Goal: Task Accomplishment & Management: Contribute content

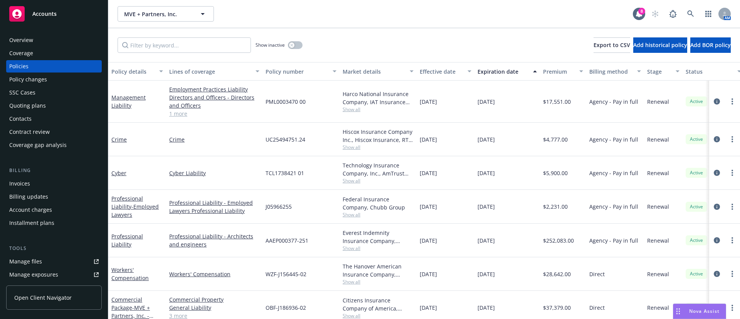
scroll to position [56, 0]
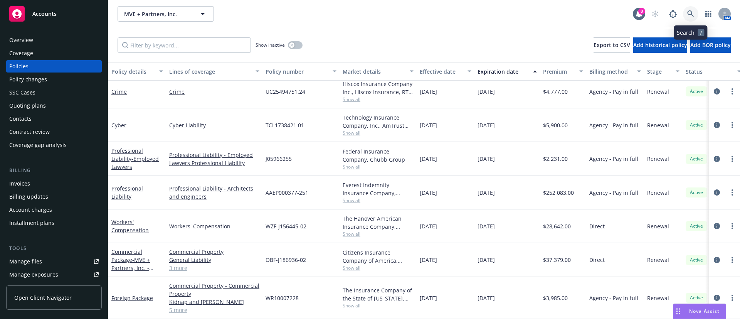
click at [688, 13] on icon at bounding box center [690, 13] width 7 height 7
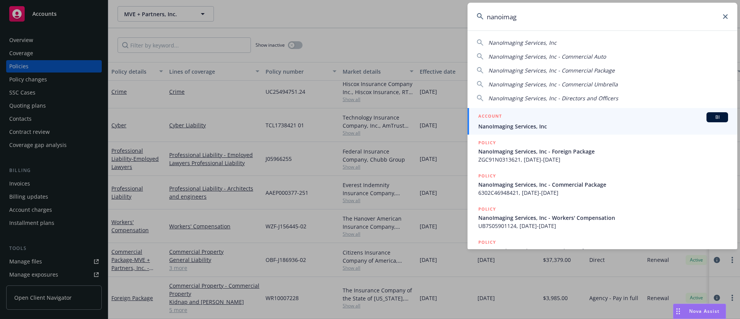
type input "nanoimag"
click at [563, 120] on div "ACCOUNT BI" at bounding box center [603, 117] width 250 height 10
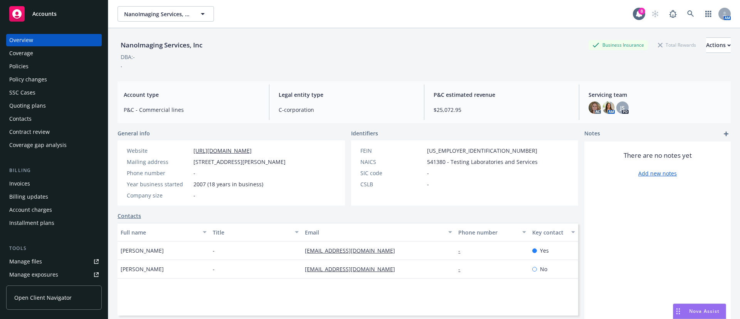
click at [62, 69] on div "Policies" at bounding box center [53, 66] width 89 height 12
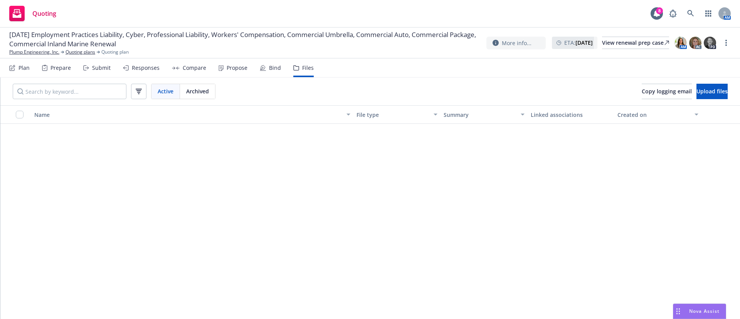
scroll to position [1330, 0]
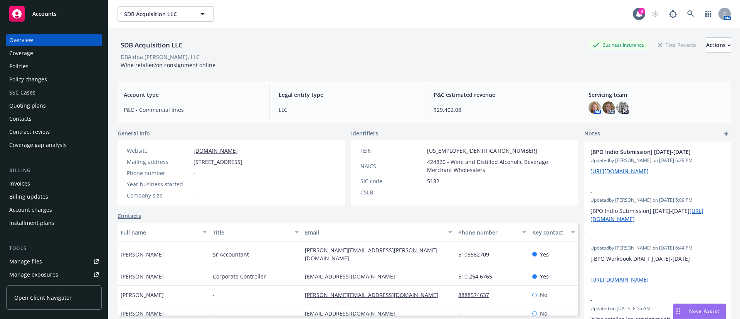
click at [33, 106] on div "Quoting plans" at bounding box center [27, 105] width 37 height 12
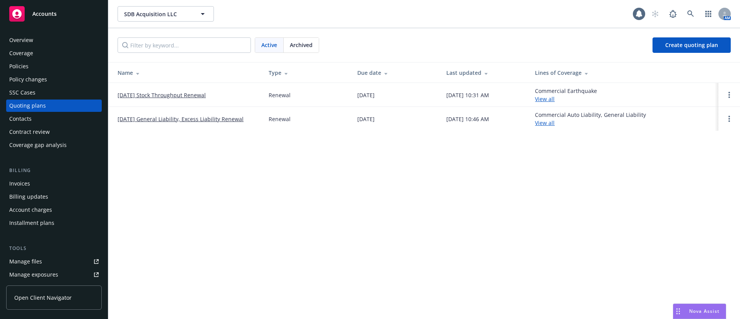
click at [155, 92] on link "09/01/25 Stock Throughput Renewal" at bounding box center [162, 95] width 88 height 8
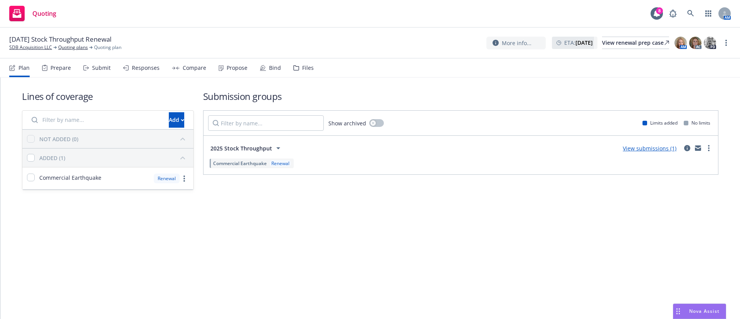
click at [302, 66] on div "Files" at bounding box center [308, 68] width 12 height 6
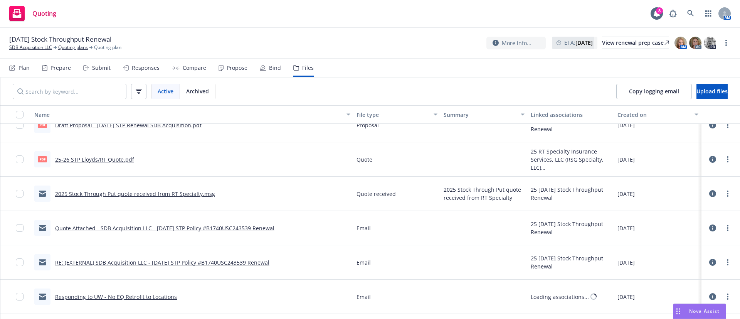
scroll to position [231, 0]
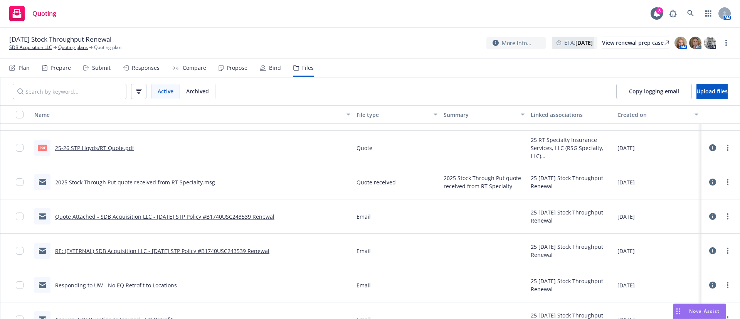
click at [122, 218] on link "Quote Attached - SDB Acquisition LLC - 09/01/2025 STP Policy #B1740USC243539 Re…" at bounding box center [164, 216] width 219 height 7
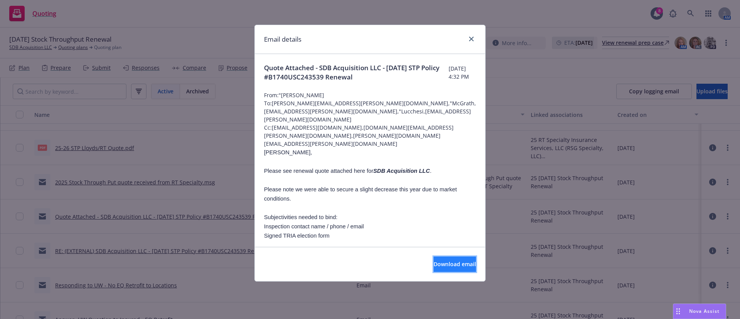
click at [434, 261] on span "Download email" at bounding box center [455, 263] width 42 height 7
drag, startPoint x: 468, startPoint y: 40, endPoint x: 190, endPoint y: 40, distance: 278.6
click at [469, 40] on link "close" at bounding box center [471, 38] width 9 height 9
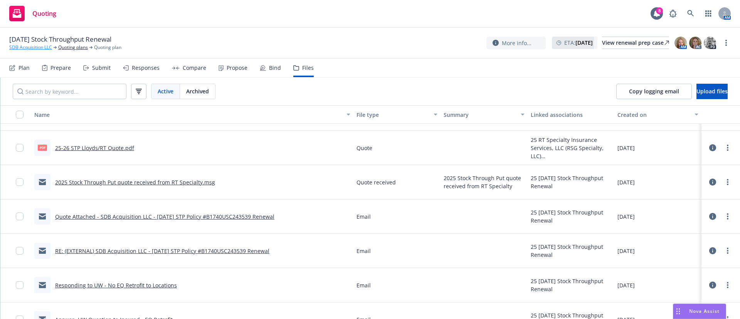
click at [22, 46] on link "SDB Acquisition LLC" at bounding box center [30, 47] width 43 height 7
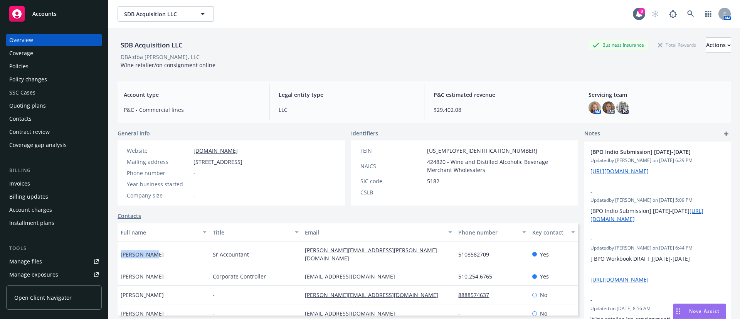
drag, startPoint x: 173, startPoint y: 246, endPoint x: 124, endPoint y: 257, distance: 50.0
click at [119, 257] on div "Jason Leung" at bounding box center [164, 254] width 92 height 26
copy span "Jason Leung"
drag, startPoint x: 494, startPoint y: 254, endPoint x: 447, endPoint y: 255, distance: 46.6
click at [447, 255] on div "Jason Leung Sr Accountant jason.leung@jjbuckley.com 5108582709 Yes" at bounding box center [348, 254] width 461 height 26
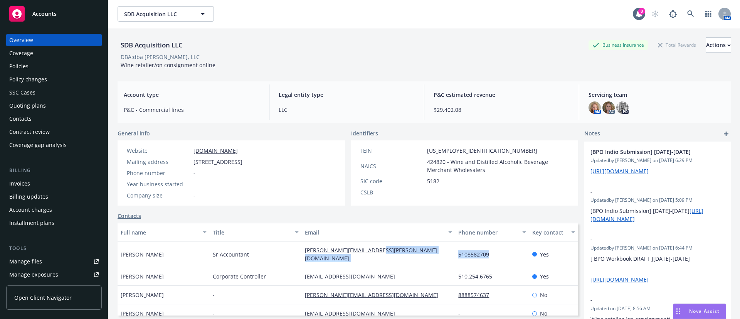
copy div "5108582709"
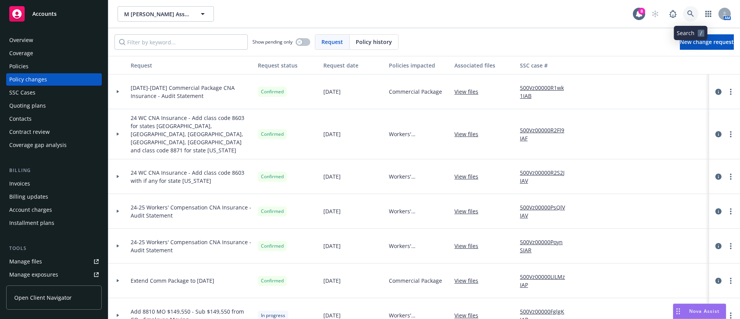
click at [691, 18] on link at bounding box center [690, 13] width 15 height 15
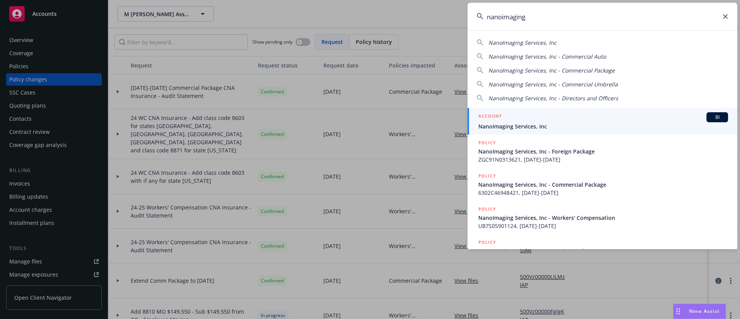
type input "nanoimaging"
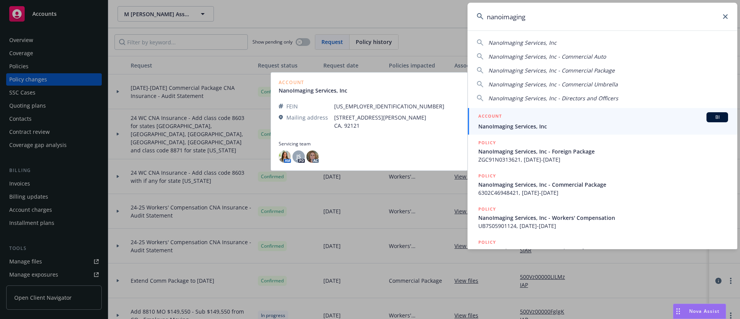
click at [585, 123] on span "NanoImaging Services, Inc" at bounding box center [603, 126] width 250 height 8
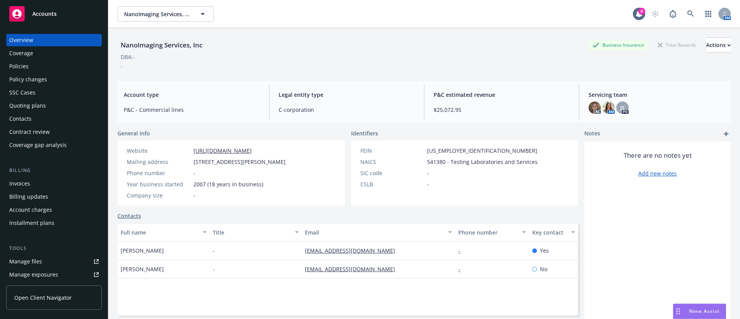
click at [39, 62] on div "Policies" at bounding box center [53, 66] width 89 height 12
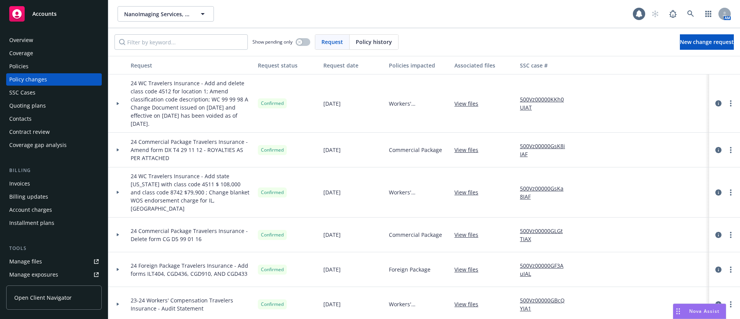
click at [71, 101] on div "Quoting plans" at bounding box center [53, 105] width 89 height 12
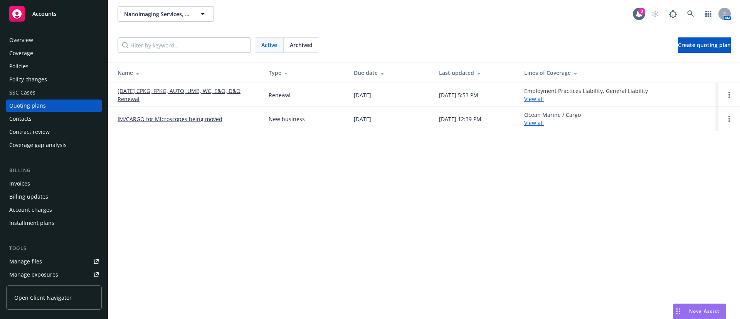
click at [178, 87] on link "[DATE] CPKG, FPKG, AUTO, UMB, WC, E&O, D&O Renewal" at bounding box center [187, 95] width 139 height 16
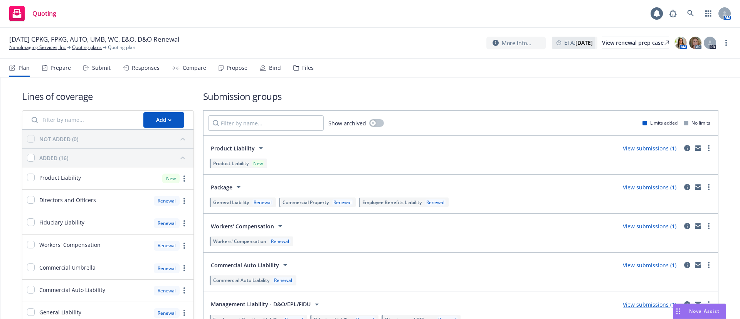
click at [303, 69] on div "Files" at bounding box center [308, 68] width 12 height 6
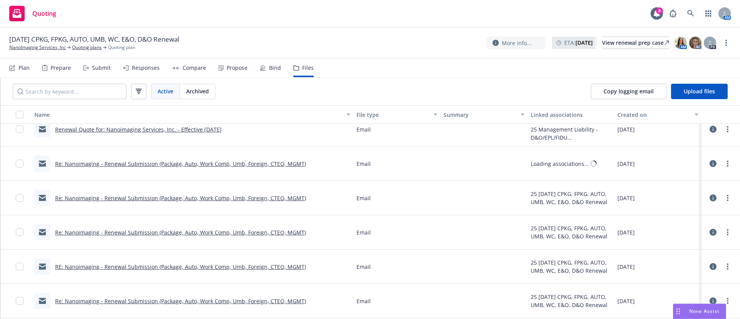
scroll to position [809, 0]
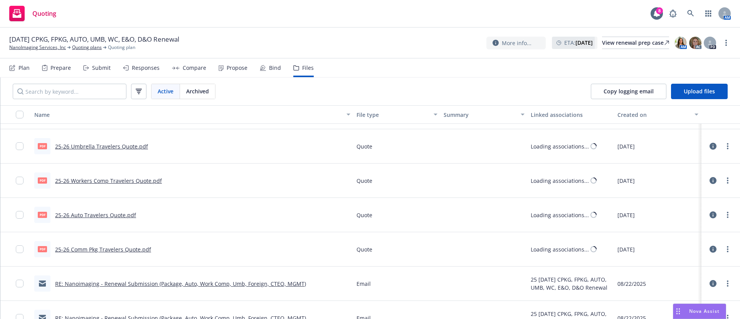
click at [83, 247] on link "25-26 Comm Pkg Travelers Quote.pdf" at bounding box center [103, 248] width 96 height 7
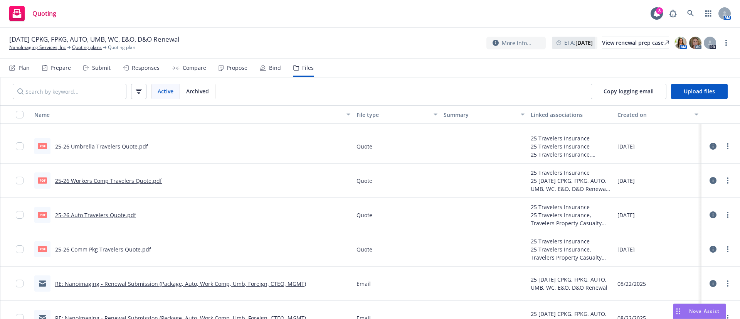
click at [104, 67] on div "Submit" at bounding box center [101, 68] width 18 height 6
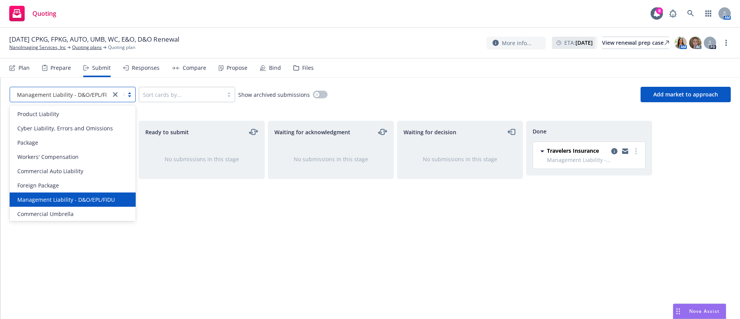
click at [124, 94] on div at bounding box center [123, 94] width 25 height 9
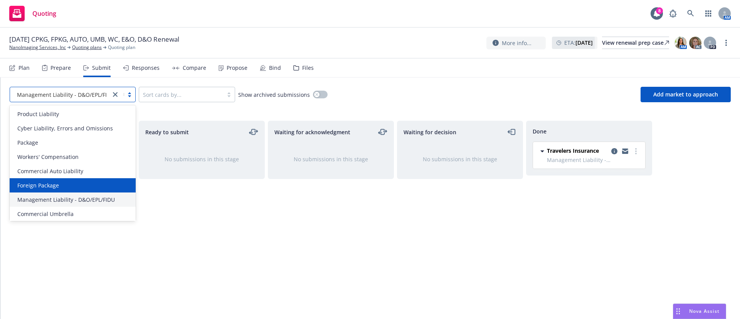
click at [86, 188] on div "Foreign Package" at bounding box center [72, 185] width 117 height 8
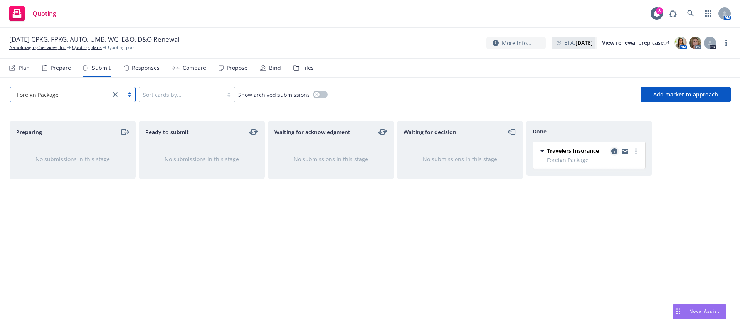
click at [615, 152] on icon "copy logging email" at bounding box center [614, 151] width 6 height 6
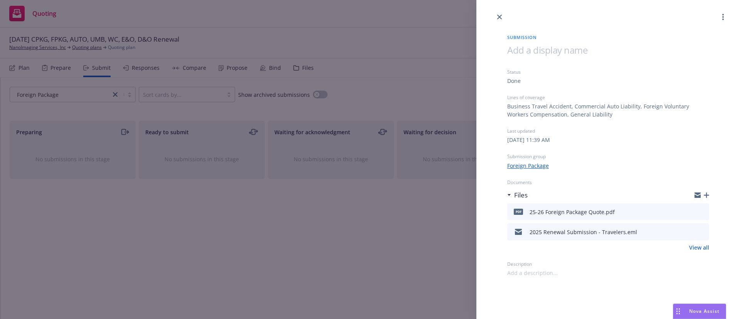
click at [703, 208] on icon "preview file" at bounding box center [701, 210] width 7 height 5
click at [497, 15] on icon "close" at bounding box center [499, 17] width 5 height 5
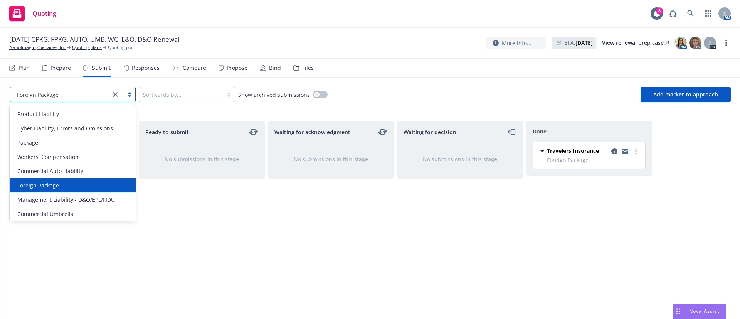
click at [113, 93] on link "close" at bounding box center [115, 94] width 9 height 9
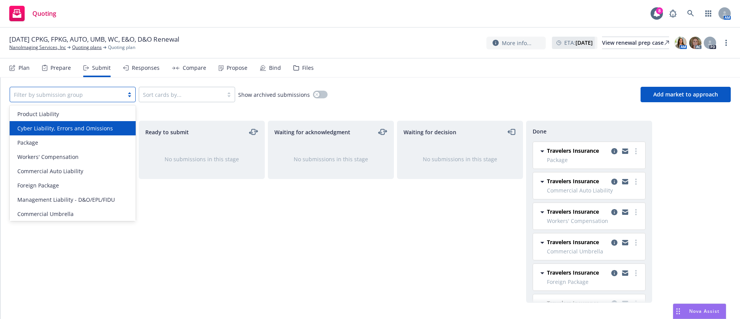
click at [76, 125] on span "Cyber Liability, Errors and Omissions" at bounding box center [65, 128] width 96 height 8
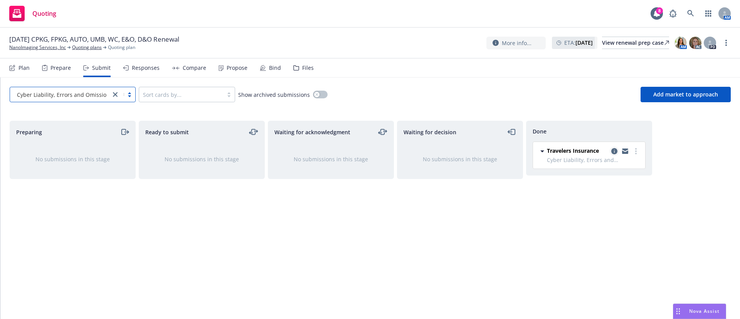
click at [616, 147] on link "copy logging email" at bounding box center [614, 150] width 9 height 9
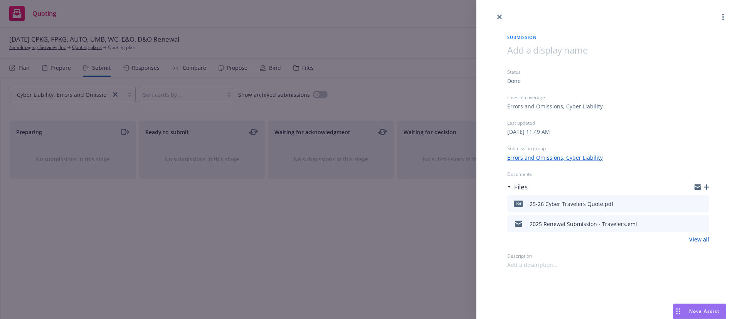
click at [702, 204] on icon "preview file" at bounding box center [701, 202] width 7 height 5
click at [501, 16] on icon "close" at bounding box center [499, 17] width 5 height 5
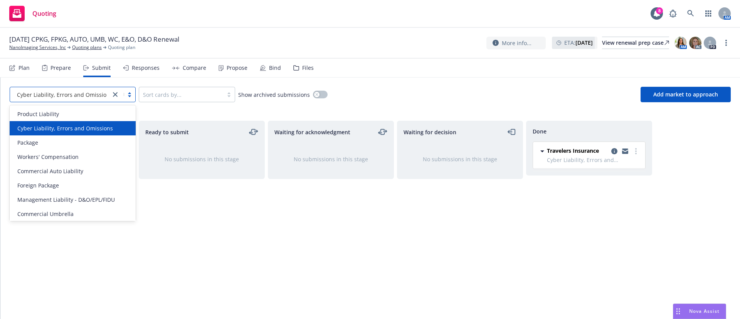
click at [109, 99] on div "Cyber Liability, Errors and Omissions" at bounding box center [60, 94] width 101 height 12
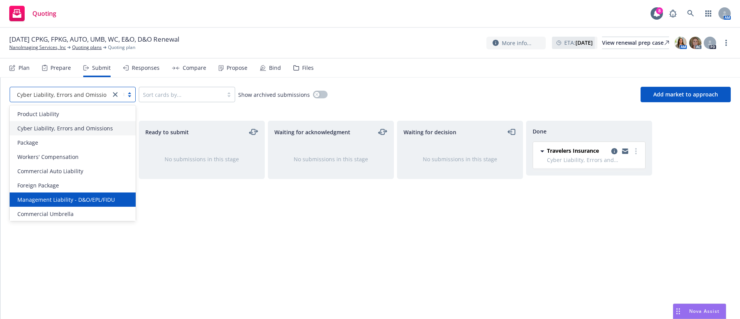
click at [67, 197] on span "Management Liability - D&O/EPL/FIDU" at bounding box center [66, 199] width 98 height 8
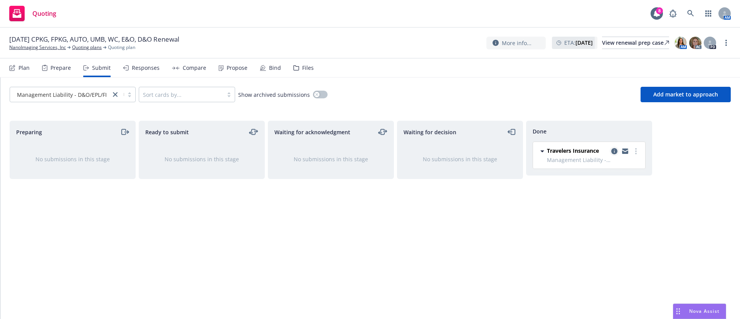
click at [616, 150] on icon "copy logging email" at bounding box center [614, 151] width 6 height 6
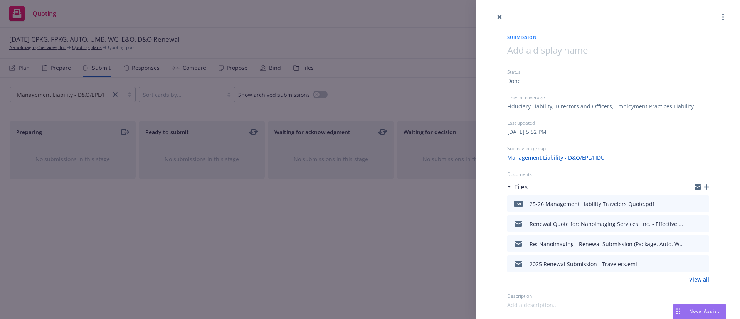
click at [704, 201] on icon "preview file" at bounding box center [701, 202] width 7 height 5
click at [498, 18] on icon "close" at bounding box center [499, 17] width 5 height 5
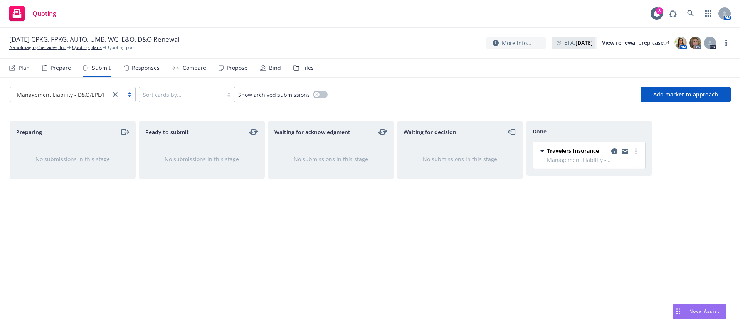
click at [306, 67] on div "Files" at bounding box center [308, 68] width 12 height 6
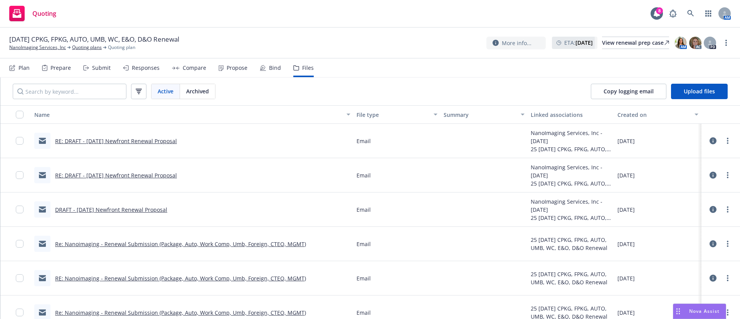
click at [118, 206] on link "DRAFT - [DATE] Newfront Renewal Proposal" at bounding box center [111, 209] width 112 height 7
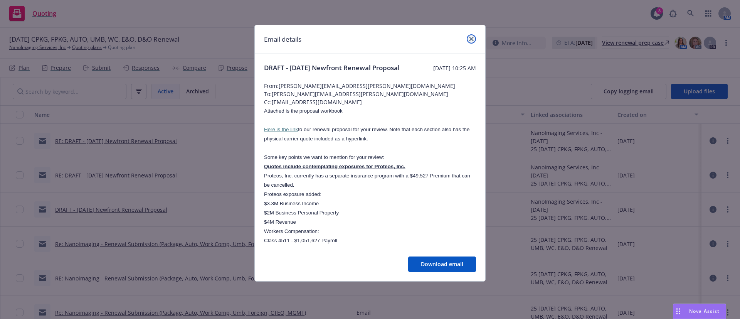
click at [472, 37] on icon "close" at bounding box center [471, 39] width 5 height 5
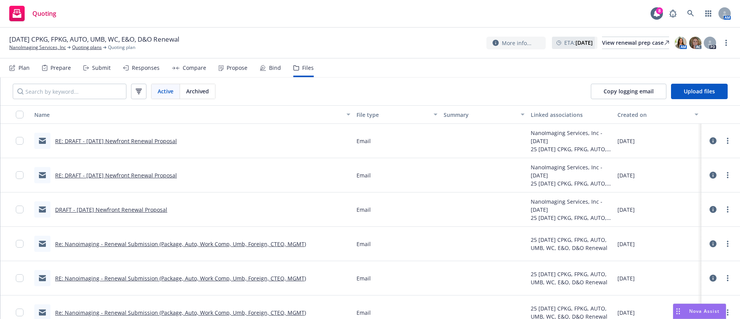
click at [253, 246] on link "Re: Nanoimaging - Renewal Submission (Package, Auto, Work Comp, Umb, Foreign, C…" at bounding box center [180, 243] width 251 height 7
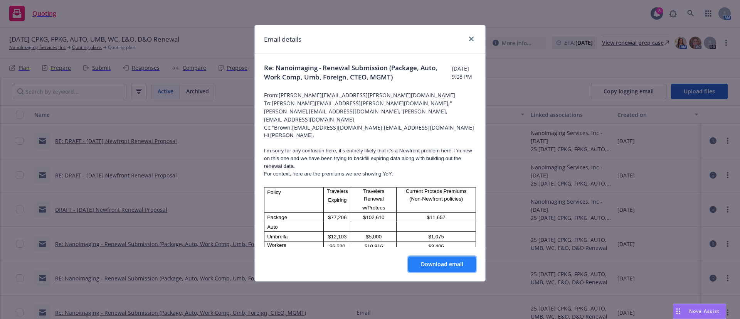
click at [456, 258] on button "Download email" at bounding box center [442, 263] width 68 height 15
click at [474, 36] on link "close" at bounding box center [471, 38] width 9 height 9
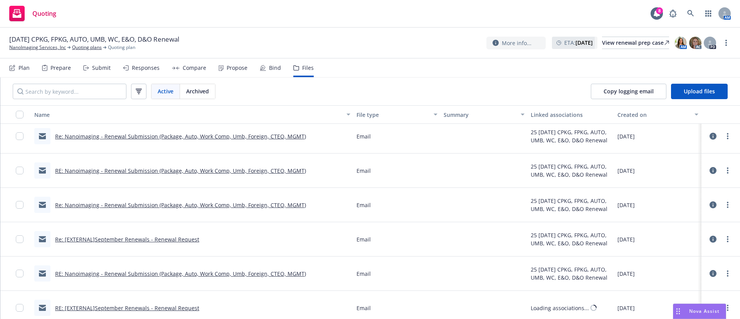
scroll to position [116, 0]
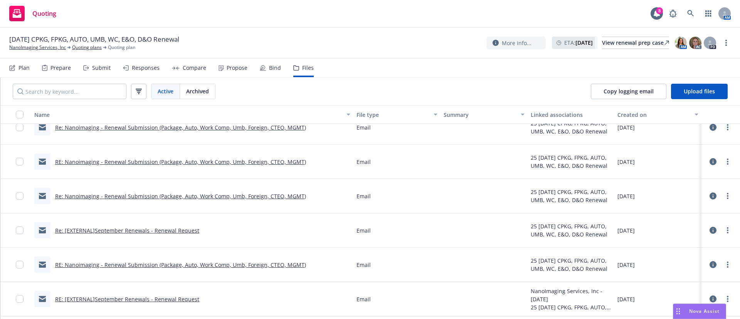
click at [251, 199] on link "Re: Nanoimaging - Renewal Submission (Package, Auto, Work Comp, Umb, Foreign, C…" at bounding box center [180, 195] width 251 height 7
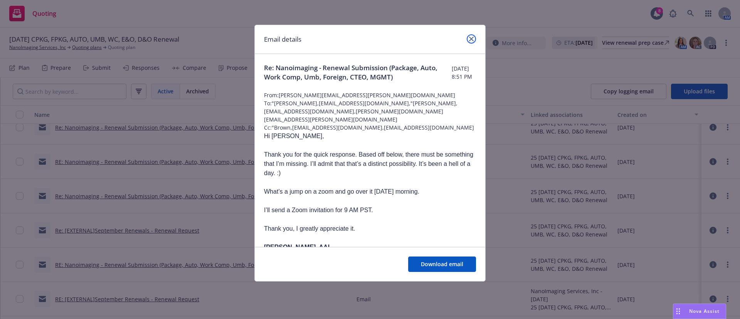
drag, startPoint x: 472, startPoint y: 35, endPoint x: 321, endPoint y: 85, distance: 159.0
click at [472, 35] on link "close" at bounding box center [471, 38] width 9 height 9
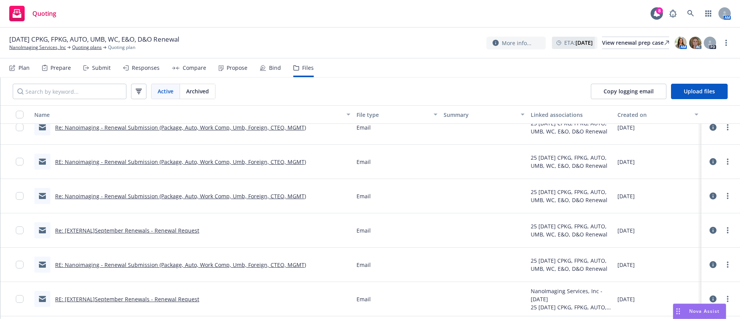
click at [200, 163] on link "RE: Nanoimaging - Renewal Submission (Package, Auto, Work Comp, Umb, Foreign, C…" at bounding box center [180, 161] width 251 height 7
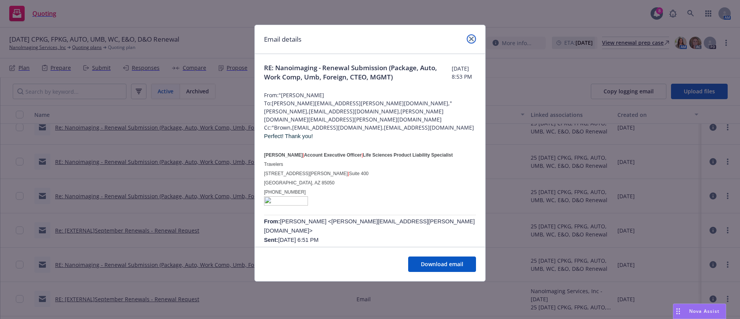
click at [471, 37] on icon "close" at bounding box center [471, 39] width 5 height 5
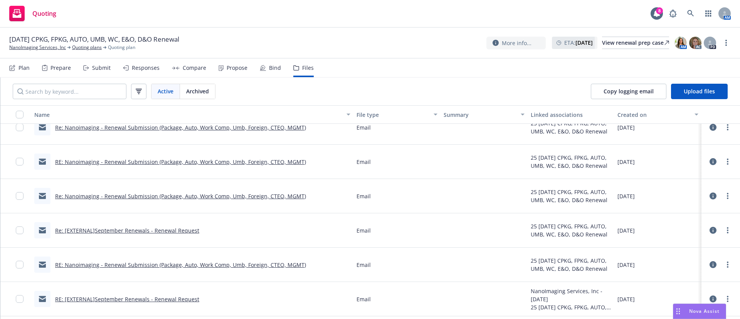
click at [276, 128] on link "Re: Nanoimaging - Renewal Submission (Package, Auto, Work Comp, Umb, Foreign, C…" at bounding box center [180, 127] width 251 height 7
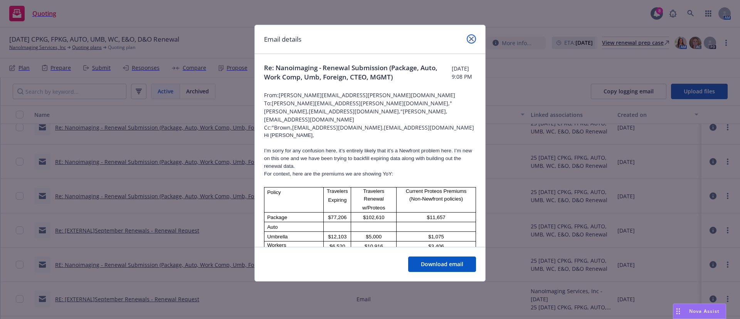
click at [472, 35] on link "close" at bounding box center [471, 38] width 9 height 9
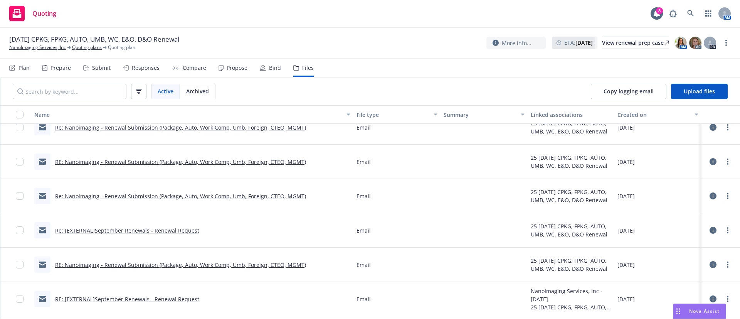
click at [284, 266] on link "RE: Nanoimaging - Renewal Submission (Package, Auto, Work Comp, Umb, Foreign, C…" at bounding box center [180, 264] width 251 height 7
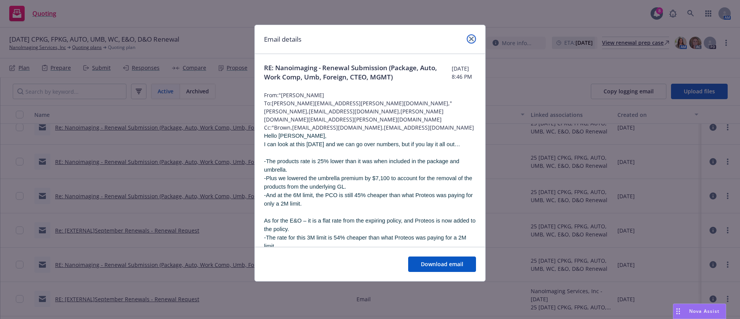
click at [472, 37] on icon "close" at bounding box center [471, 39] width 5 height 5
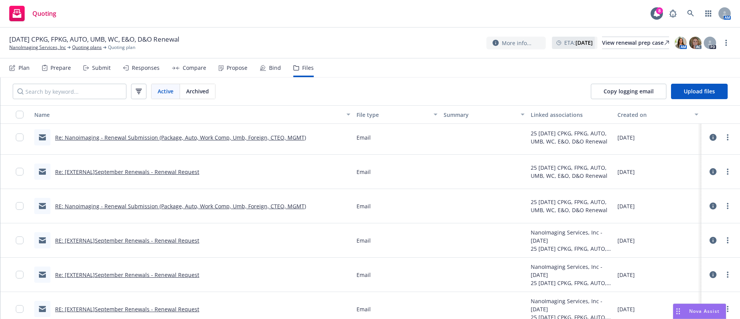
scroll to position [231, 0]
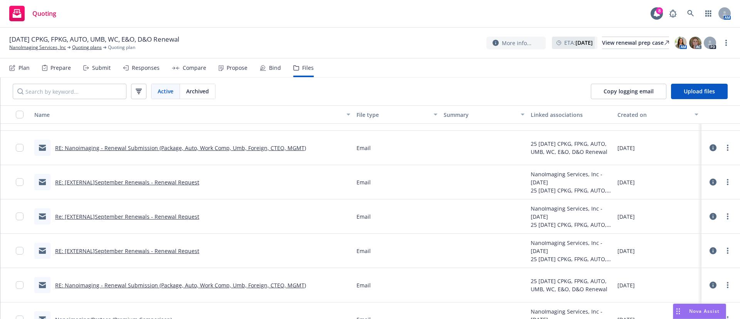
click at [241, 282] on link "RE: Nanoimaging - Renewal Submission (Package, Auto, Work Comp, Umb, Foreign, C…" at bounding box center [180, 284] width 251 height 7
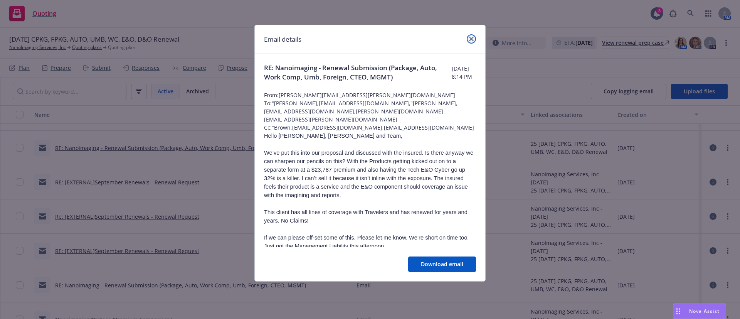
click at [469, 39] on icon "close" at bounding box center [471, 39] width 5 height 5
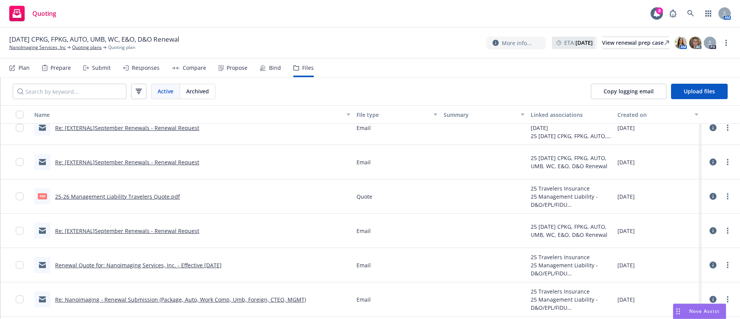
scroll to position [520, 0]
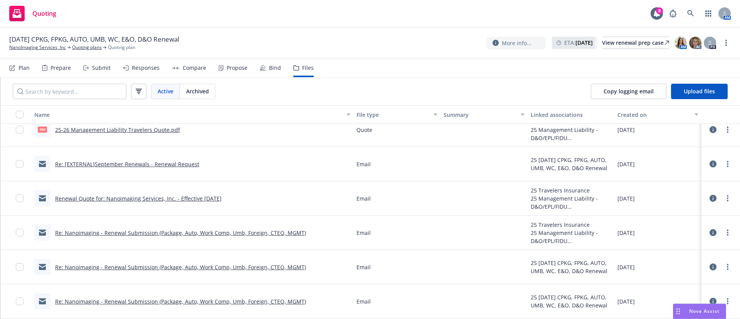
click at [243, 229] on link "Re: Nanoimaging - Renewal Submission (Package, Auto, Work Comp, Umb, Foreign, C…" at bounding box center [180, 232] width 251 height 7
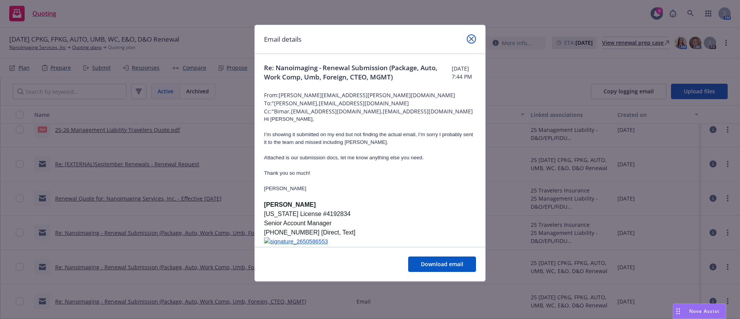
click at [468, 38] on link "close" at bounding box center [471, 38] width 9 height 9
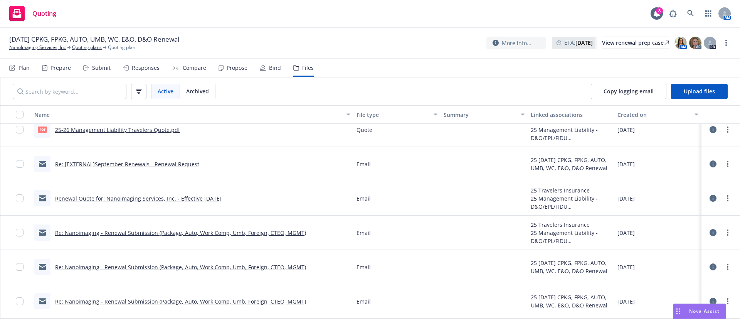
click at [176, 201] on link "Renewal Quote for: Nanoimaging Services, Inc. - Effective [DATE]" at bounding box center [138, 198] width 166 height 7
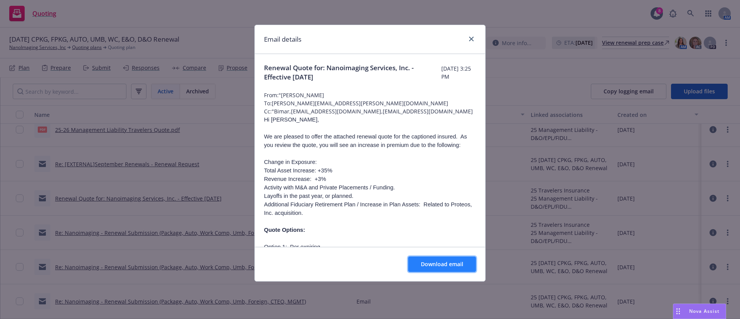
click at [438, 266] on span "Download email" at bounding box center [442, 263] width 42 height 7
click at [474, 37] on link "close" at bounding box center [471, 38] width 9 height 9
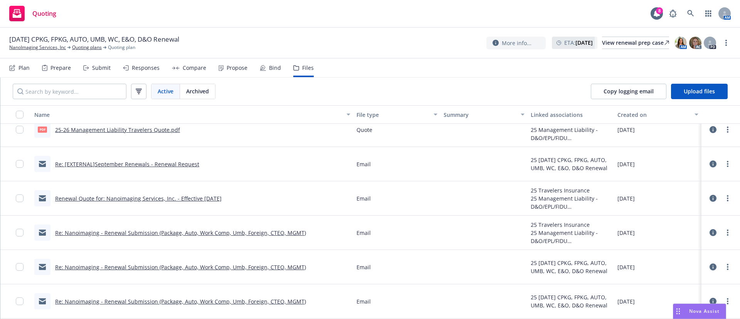
click at [157, 164] on link "Re: [EXTERNAL]September Renewals - Renewal Request" at bounding box center [127, 163] width 144 height 7
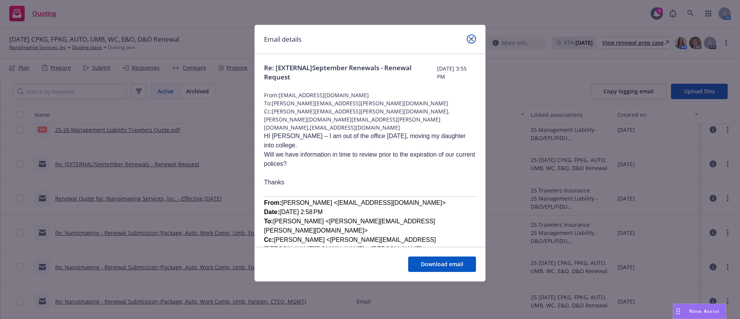
click at [469, 43] on link "close" at bounding box center [471, 38] width 9 height 9
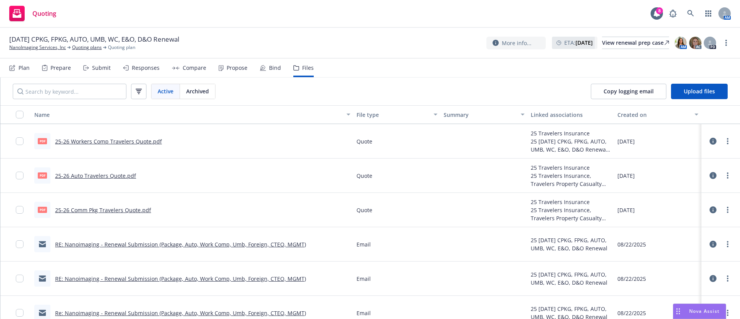
scroll to position [925, 0]
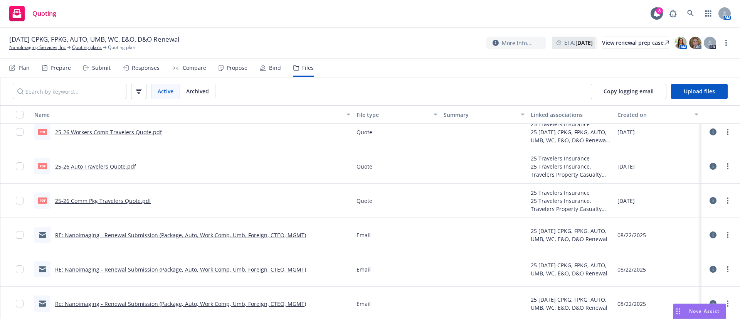
click at [190, 235] on link "RE: Nanoimaging - Renewal Submission (Package, Auto, Work Comp, Umb, Foreign, C…" at bounding box center [180, 234] width 251 height 7
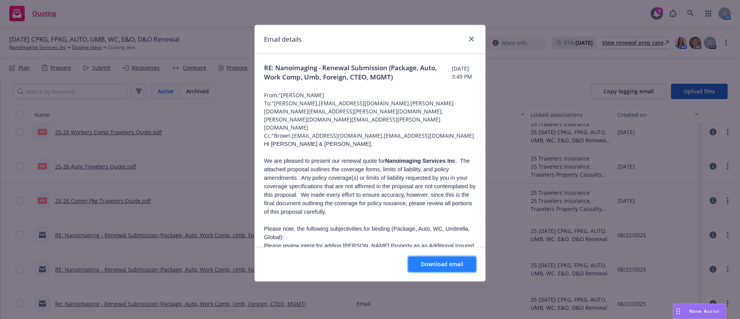
click at [456, 261] on span "Download email" at bounding box center [442, 263] width 42 height 7
drag, startPoint x: 475, startPoint y: 38, endPoint x: 404, endPoint y: 42, distance: 71.0
click at [476, 38] on link "close" at bounding box center [471, 38] width 9 height 9
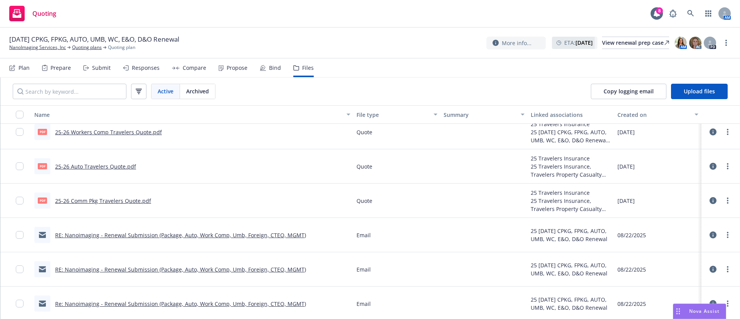
click at [95, 69] on div "Submit" at bounding box center [101, 68] width 18 height 6
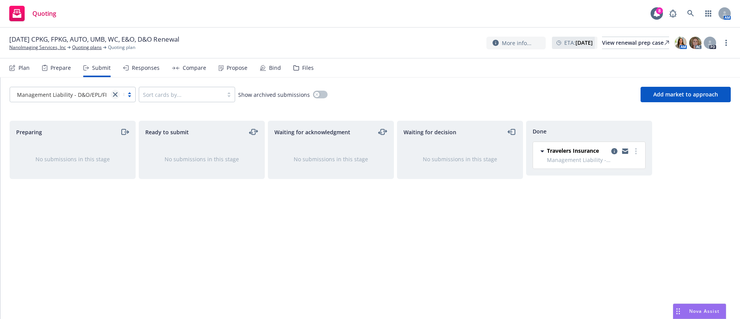
click at [114, 94] on icon "close" at bounding box center [115, 94] width 5 height 5
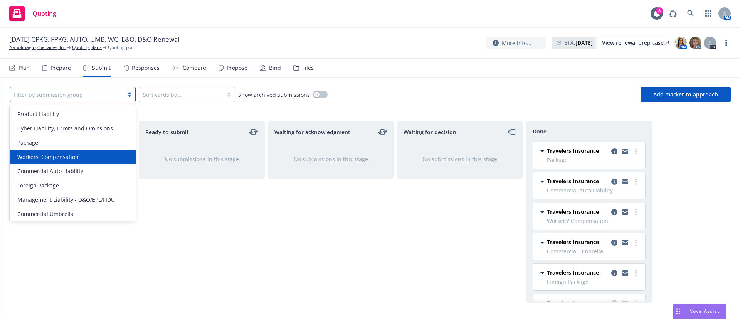
click at [84, 152] on div "Workers' Compensation" at bounding box center [73, 157] width 126 height 14
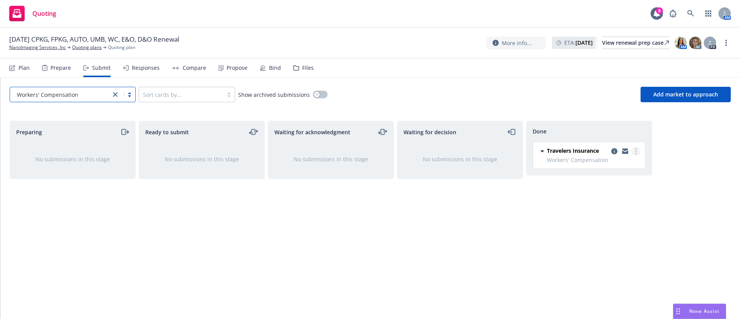
click at [636, 149] on circle "more" at bounding box center [636, 149] width 2 height 2
click at [676, 161] on div "Preparing No submissions in this stage Ready to submit No submissions in this s…" at bounding box center [370, 212] width 721 height 182
click at [617, 151] on icon "copy logging email" at bounding box center [614, 151] width 6 height 6
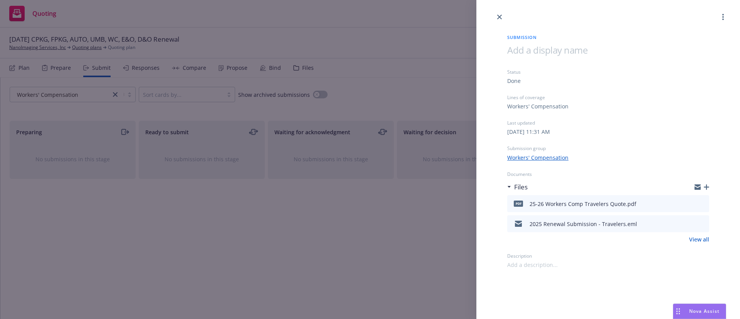
click at [709, 187] on div "Submission Status Done Lines of coverage Workers' Compensation Last updated [DA…" at bounding box center [608, 145] width 227 height 247
click at [707, 184] on icon "button" at bounding box center [706, 186] width 5 height 5
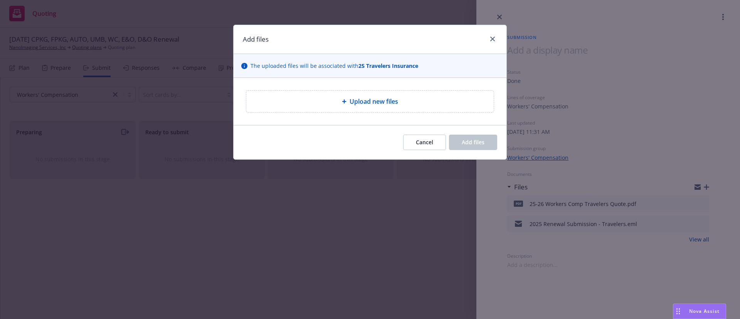
click at [445, 103] on div "Upload new files" at bounding box center [369, 101] width 235 height 9
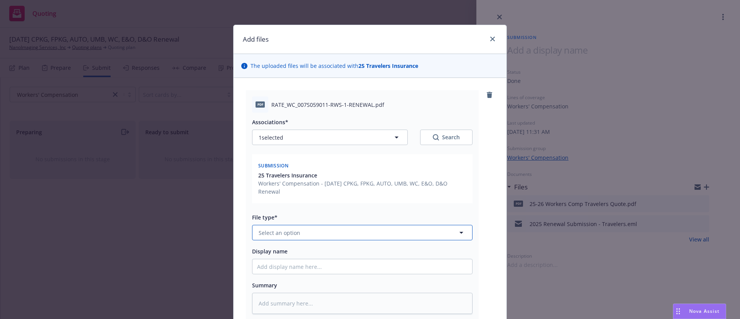
click at [404, 235] on button "Select an option" at bounding box center [362, 232] width 220 height 15
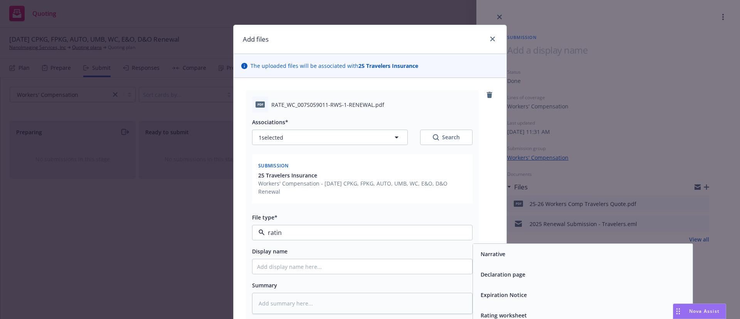
type input "rating"
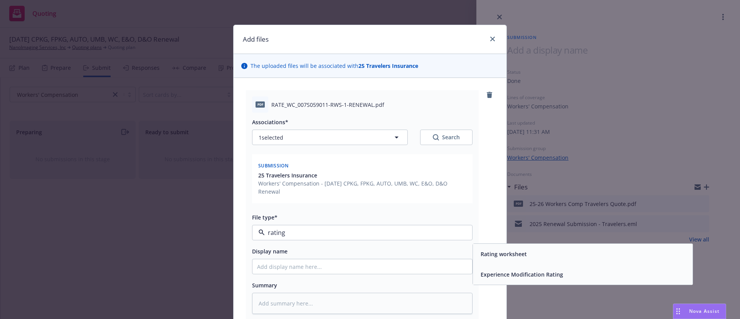
click at [533, 251] on div "Rating worksheet" at bounding box center [582, 253] width 210 height 11
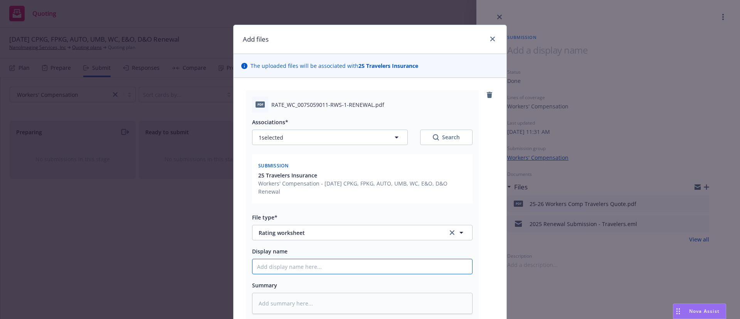
click at [340, 267] on input "Display name" at bounding box center [362, 266] width 220 height 15
type textarea "x"
type input "2"
type textarea "x"
type input "25"
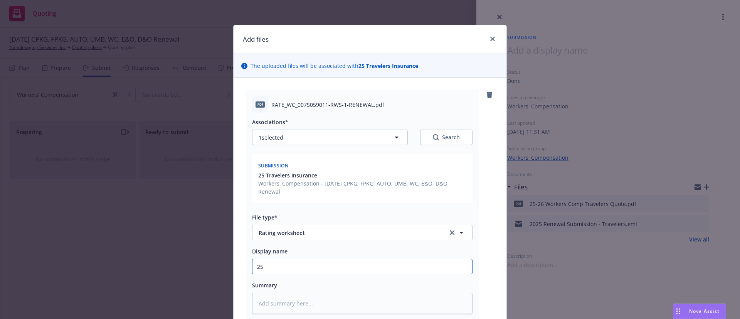
type textarea "x"
type input "25-"
type textarea "x"
type input "25-2"
type textarea "x"
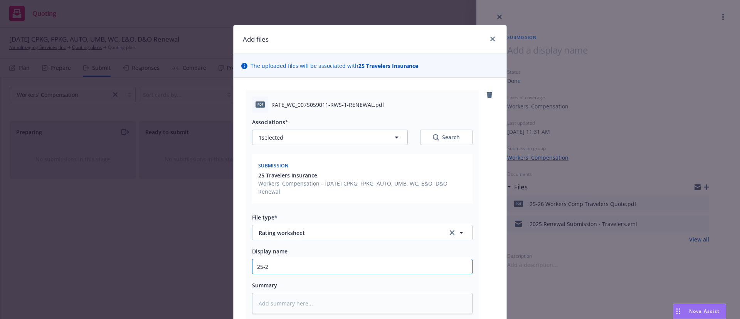
type input "25-26"
type textarea "x"
type input "25-26"
type textarea "x"
type input "25-26 W"
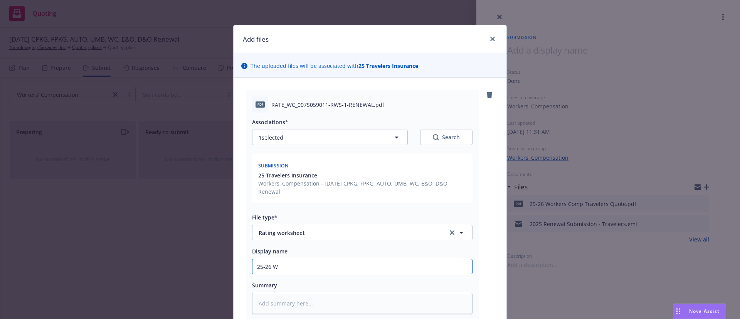
type textarea "x"
type input "25-26 WC"
type textarea "x"
type input "25-26 WC"
type textarea "x"
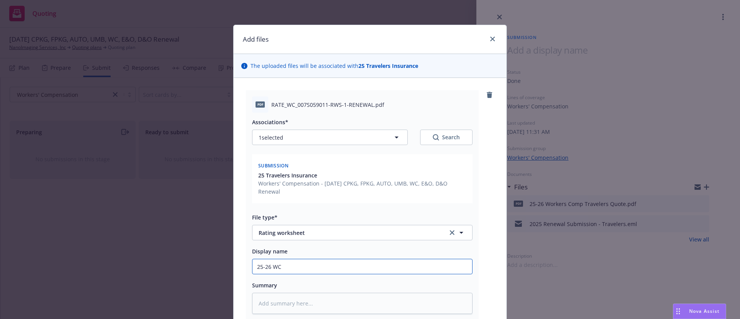
type input "25-26 WC T"
type textarea "x"
type input "25-26 WC Tr"
type textarea "x"
type input "25-26 WC Tra"
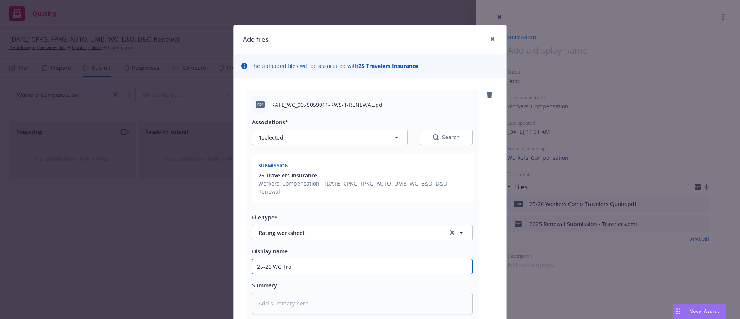
type textarea "x"
type input "25-26 WC Trav"
type textarea "x"
type input "25-26 WC Travl"
type textarea "x"
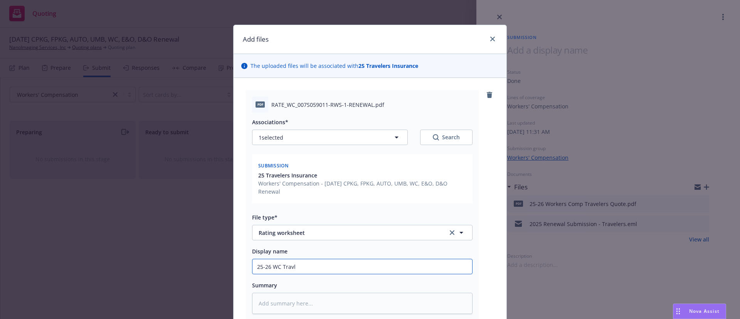
type input "25-26 WC Travle"
type textarea "x"
type input "25-26 [PERSON_NAME]"
type textarea "x"
type input "25-26 WC Travlers"
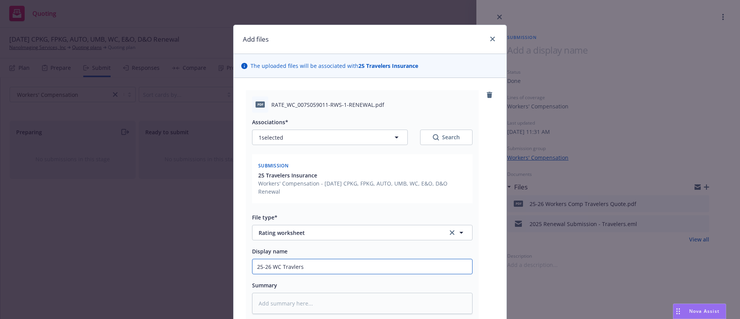
type textarea "x"
type input "25-26 WC Travlers"
type textarea "x"
type input "25-26 WC Travlers R"
type textarea "x"
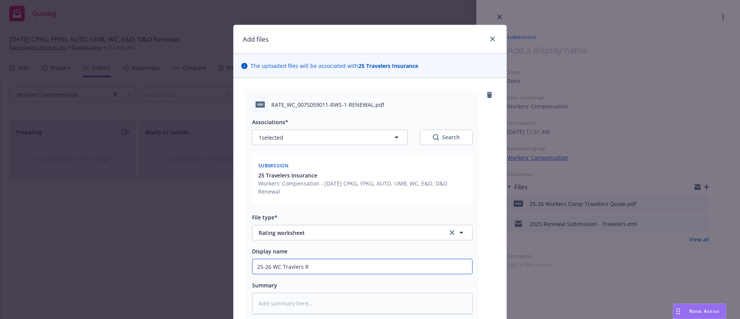
type input "25-26 WC Travlers Ra"
type textarea "x"
type input "25-26 WC Travlers Rat"
type textarea "x"
type input "25-26 WC Travlers Ratin"
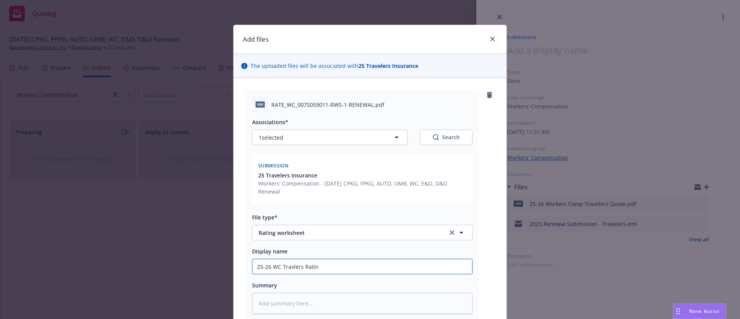
type textarea "x"
type input "25-26 WC Travlers Rating"
type textarea "x"
type input "25-26 WC Travlers Rating"
type textarea "x"
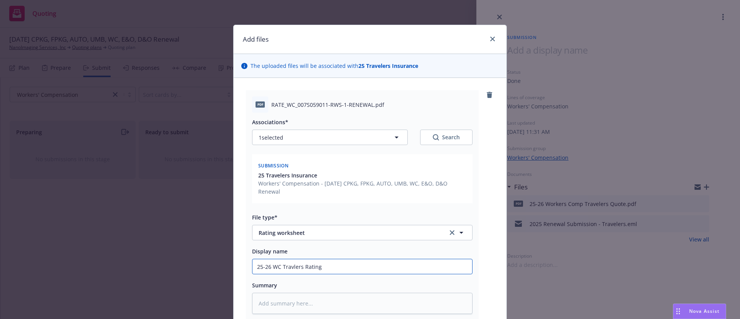
type input "25-26 WC Travlers Rating W"
type textarea "x"
type input "25-26 WC Travlers Rating Wo"
type textarea "x"
type input "25-26 WC Travlers Rating Wor"
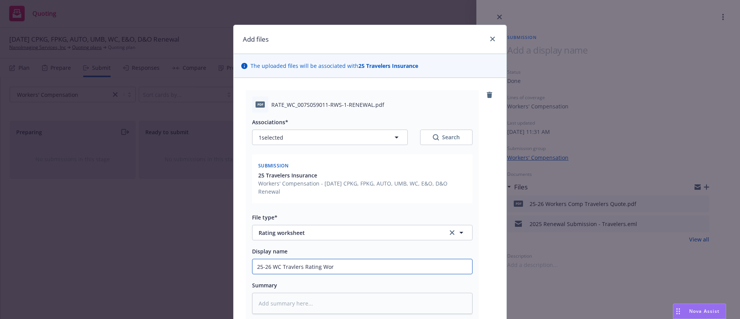
type textarea "x"
type input "25-26 WC Travlers Rating Work"
type textarea "x"
type input "25-26 WC Travlers Rating Works"
type textarea "x"
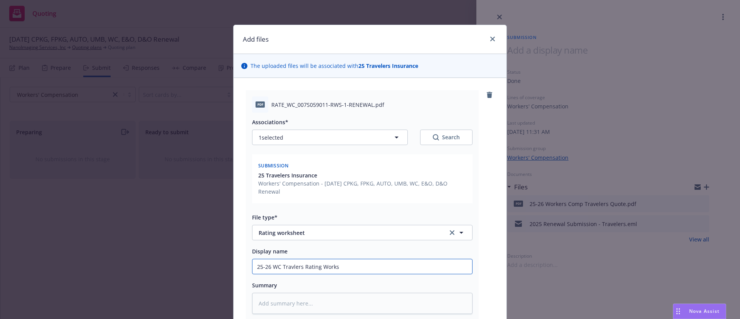
type input "25-26 WC Travlers Rating Worksh"
type textarea "x"
type input "25-26 WC Travlers Rating Workshe"
type textarea "x"
type input "25-26 WC Travlers Rating Workshee"
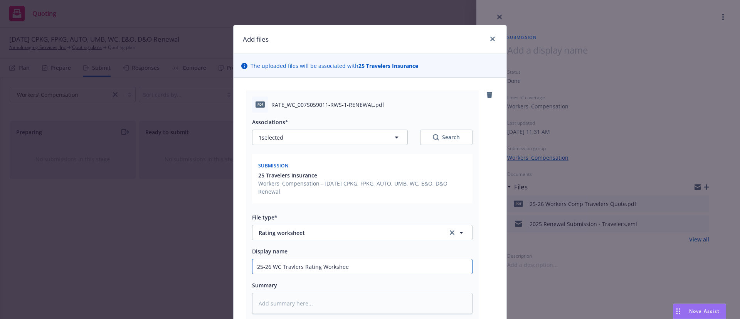
type textarea "x"
type input "25-26 WC Travlers Rating Worksheet"
type textarea "x"
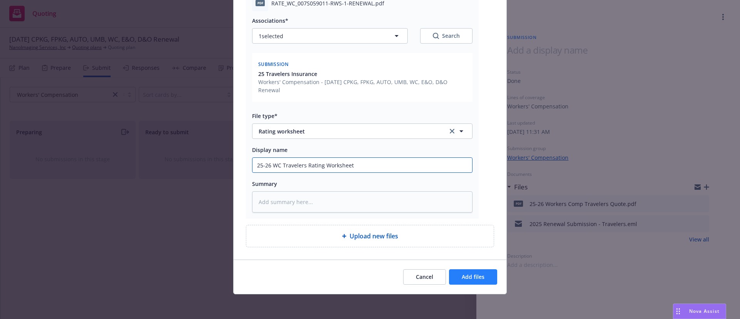
type input "25-26 WC Travelers Rating Worksheet"
click at [464, 277] on span "Add files" at bounding box center [473, 276] width 23 height 7
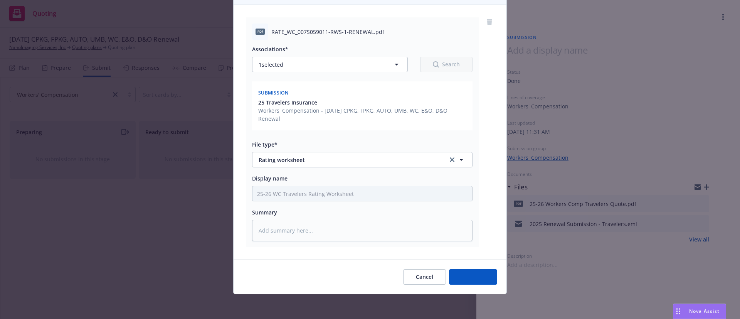
scroll to position [73, 0]
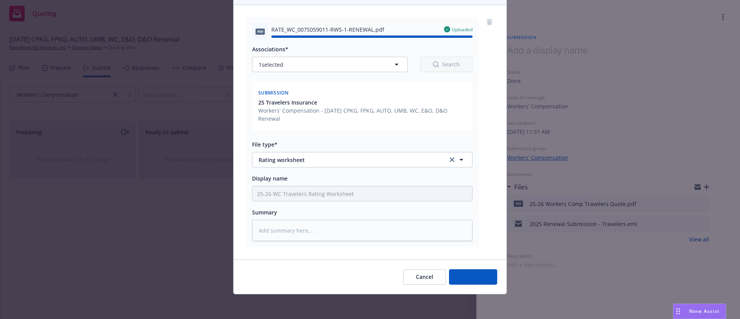
type textarea "x"
